Goal: Transaction & Acquisition: Subscribe to service/newsletter

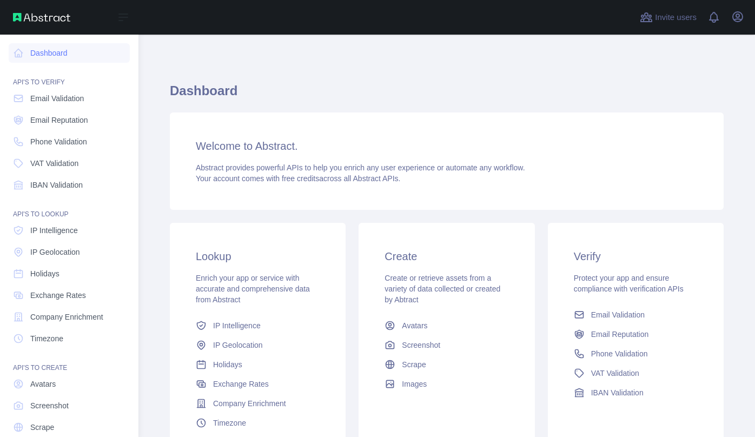
click at [55, 97] on span "Email Validation" at bounding box center [57, 98] width 54 height 11
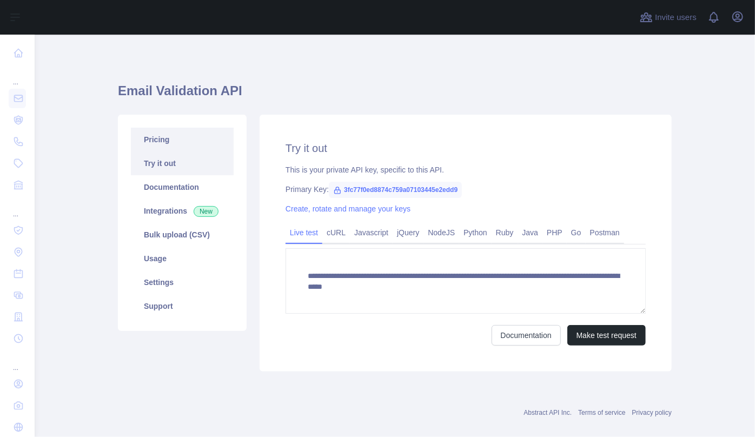
click at [155, 143] on link "Pricing" at bounding box center [182, 140] width 103 height 24
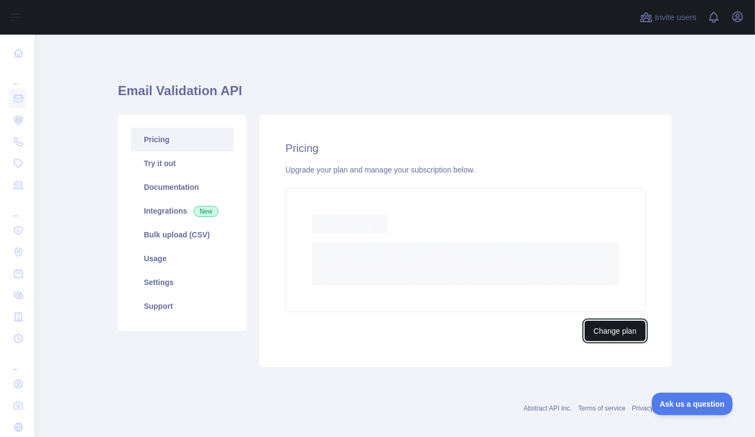
click at [616, 330] on button "Change plan" at bounding box center [615, 331] width 61 height 21
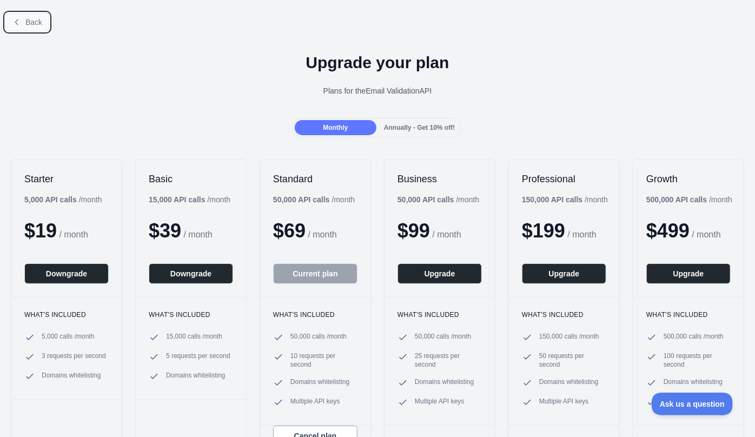
click at [24, 20] on button "Back" at bounding box center [27, 22] width 44 height 18
